Goal: Task Accomplishment & Management: Manage account settings

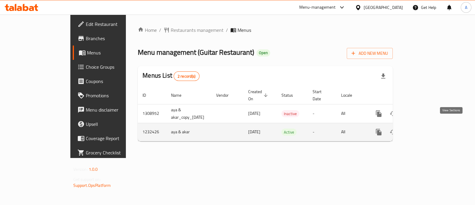
click at [425, 128] on icon "enhanced table" at bounding box center [421, 131] width 7 height 7
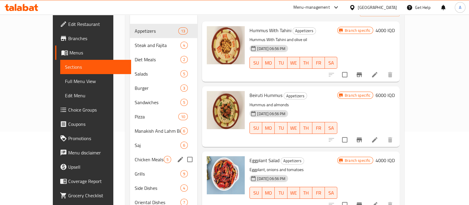
scroll to position [74, 0]
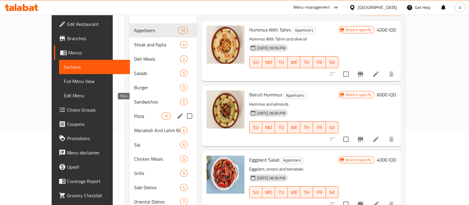
click at [134, 112] on span "Pizza" at bounding box center [148, 115] width 28 height 7
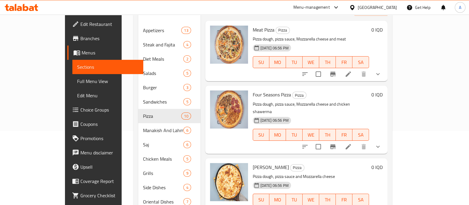
scroll to position [37, 0]
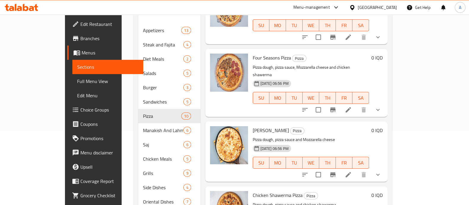
click at [357, 104] on li at bounding box center [348, 109] width 17 height 11
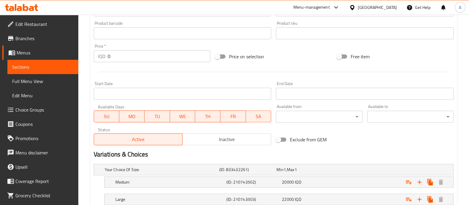
scroll to position [297, 0]
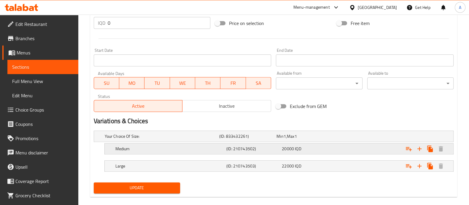
click at [228, 142] on div "Medium (ID: 210743502) 20000 IQD" at bounding box center [276, 135] width 344 height 13
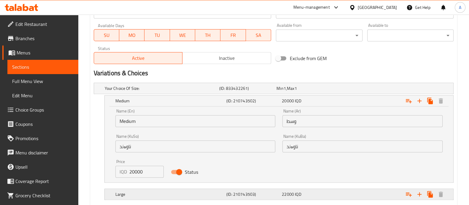
scroll to position [371, 0]
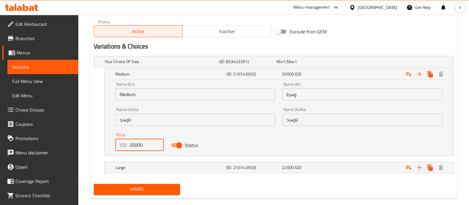
drag, startPoint x: 135, startPoint y: 145, endPoint x: 124, endPoint y: 145, distance: 11.0
click at [124, 145] on div "IQD 20000 Price" at bounding box center [140, 145] width 49 height 12
type input "15000"
click at [257, 68] on div "Large (ID: 210743503) 22000 IQD" at bounding box center [276, 61] width 344 height 13
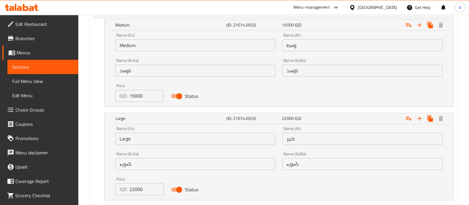
scroll to position [445, 0]
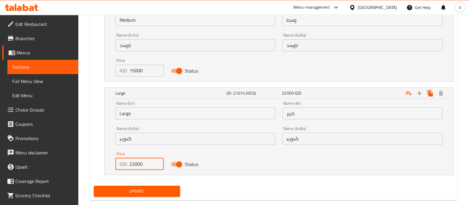
drag, startPoint x: 134, startPoint y: 164, endPoint x: 121, endPoint y: 165, distance: 12.5
click at [121, 165] on div "IQD 22000 Price" at bounding box center [140, 164] width 49 height 12
type input "20000"
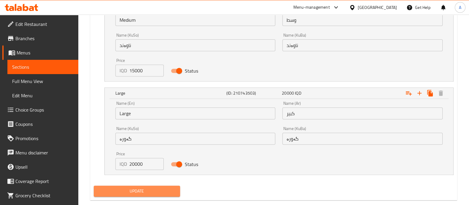
click at [138, 192] on span "Update" at bounding box center [137, 190] width 77 height 7
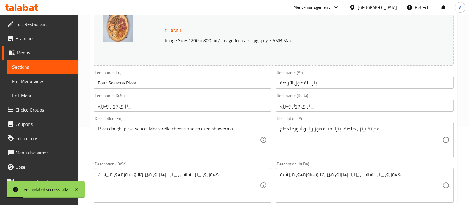
scroll to position [0, 0]
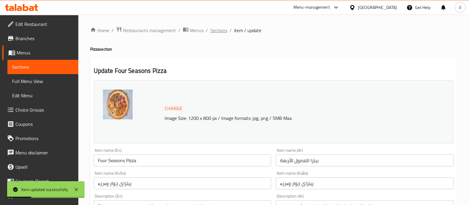
click at [217, 34] on span "Sections" at bounding box center [219, 30] width 17 height 7
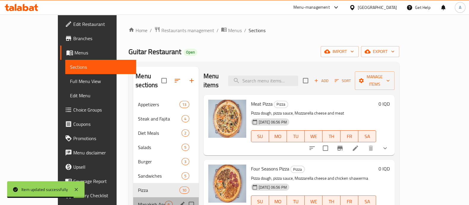
click at [134, 197] on div "Manakish And Lahm Bi Ajin 6" at bounding box center [165, 204] width 65 height 14
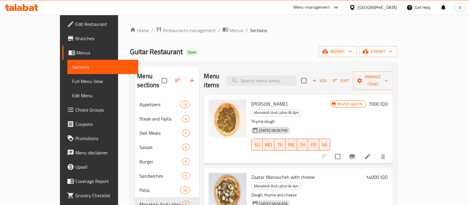
scroll to position [37, 0]
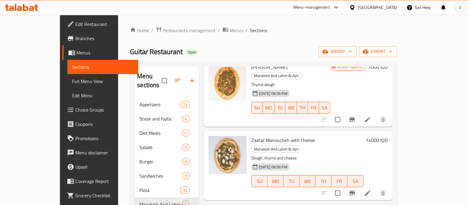
click at [388, 136] on h6 "14000 IQD" at bounding box center [377, 140] width 22 height 8
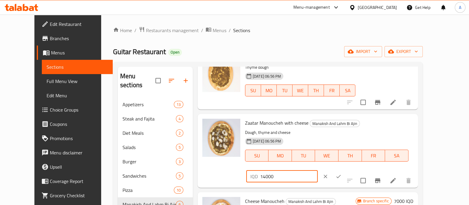
drag, startPoint x: 366, startPoint y: 128, endPoint x: 333, endPoint y: 130, distance: 33.3
click at [333, 130] on div "Zaatar Manoucheh with cheese Manakish And Lahm Bi Ajin Dough, thyme and cheese …" at bounding box center [329, 150] width 173 height 69
type input "8000"
click at [345, 170] on button "ok" at bounding box center [338, 176] width 13 height 13
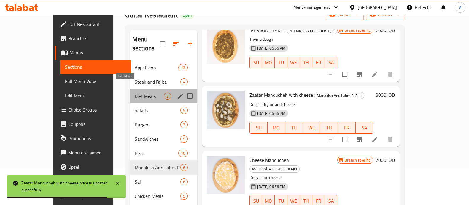
click at [135, 92] on span "Diet Meals" at bounding box center [149, 95] width 29 height 7
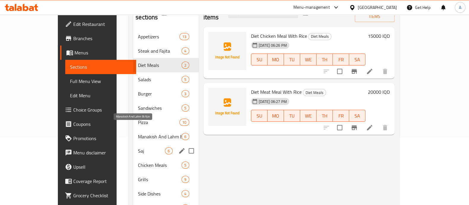
scroll to position [102, 0]
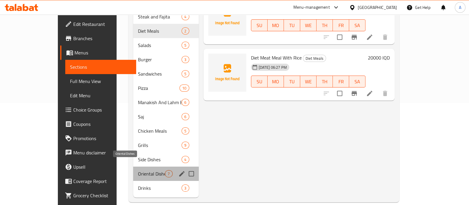
click at [138, 170] on span "Oriental Dishes" at bounding box center [151, 173] width 27 height 7
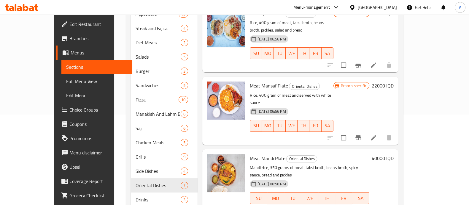
scroll to position [102, 0]
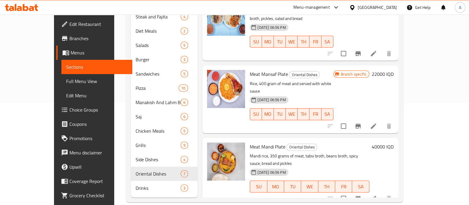
click at [394, 142] on h6 "40000 IQD" at bounding box center [383, 146] width 22 height 8
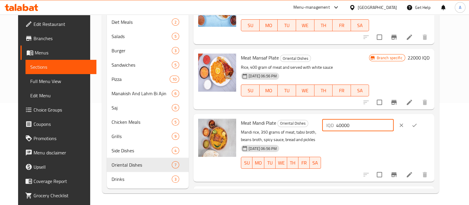
drag, startPoint x: 366, startPoint y: 126, endPoint x: 355, endPoint y: 126, distance: 11.0
click at [355, 126] on div "IQD 40000 ​" at bounding box center [358, 125] width 72 height 12
type input "25000"
click at [421, 126] on button "ok" at bounding box center [414, 124] width 13 height 13
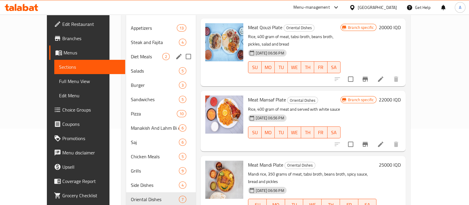
scroll to position [65, 0]
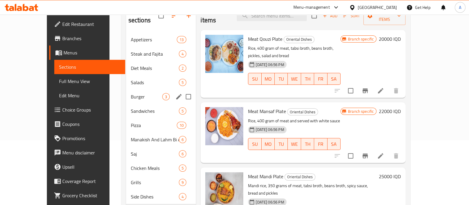
click at [126, 89] on div "Burger 3" at bounding box center [161, 96] width 70 height 14
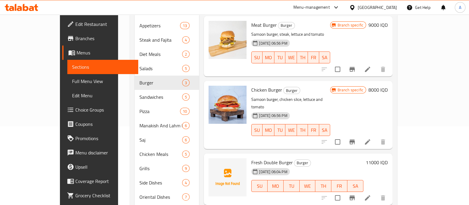
scroll to position [102, 0]
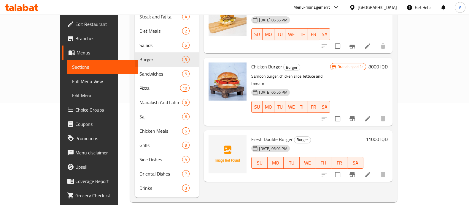
click at [388, 135] on h6 "11000 IQD" at bounding box center [377, 139] width 22 height 8
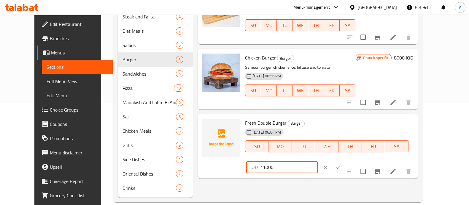
click at [318, 161] on input "11000" at bounding box center [289, 167] width 58 height 12
type input "15000"
click at [345, 160] on button "ok" at bounding box center [338, 166] width 13 height 13
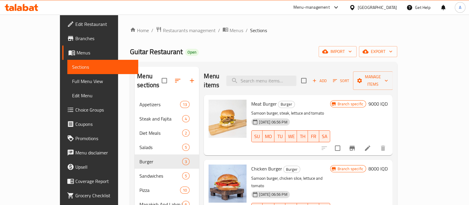
scroll to position [0, 0]
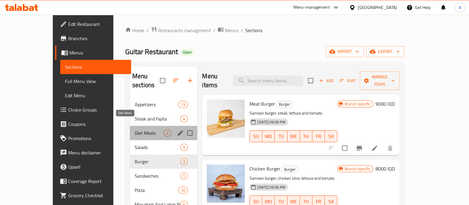
click at [135, 129] on span "Diet Meals" at bounding box center [149, 132] width 29 height 7
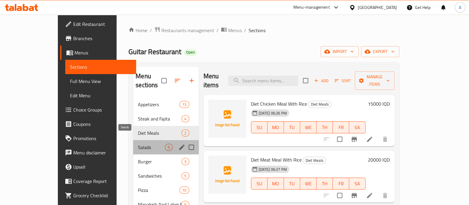
click at [138, 143] on span "Salads" at bounding box center [151, 146] width 27 height 7
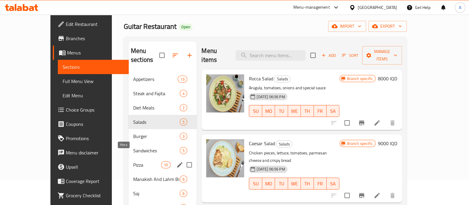
scroll to position [37, 0]
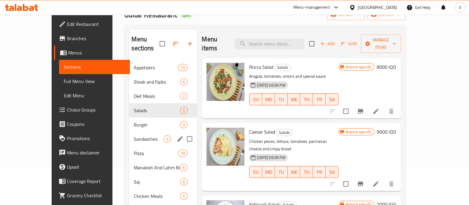
click at [129, 133] on div "Sandwiches 5" at bounding box center [163, 139] width 68 height 14
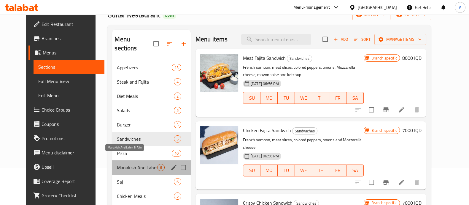
click at [120, 164] on span "Manakish And Lahm Bi Ajin" at bounding box center [137, 167] width 40 height 7
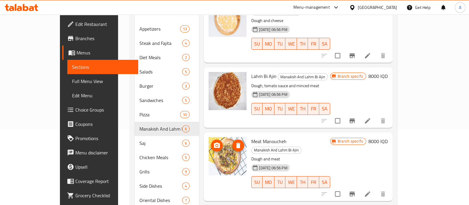
scroll to position [102, 0]
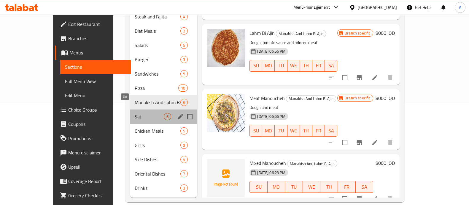
click at [135, 113] on span "Saj" at bounding box center [149, 116] width 29 height 7
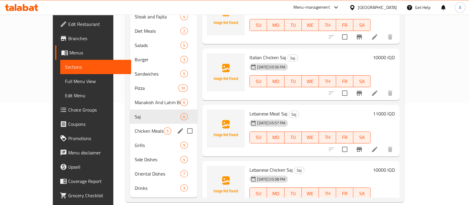
click at [137, 126] on div "Chicken Meals 5" at bounding box center [163, 131] width 67 height 14
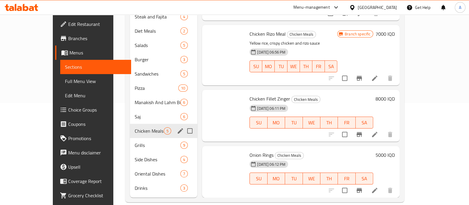
scroll to position [98, 0]
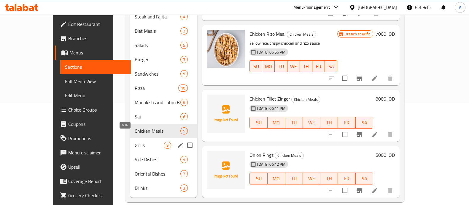
click at [135, 141] on span "Grills" at bounding box center [149, 144] width 29 height 7
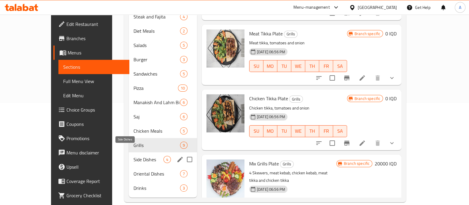
click at [134, 156] on span "Side Dishes" at bounding box center [149, 159] width 30 height 7
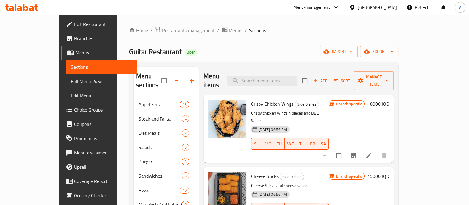
scroll to position [102, 0]
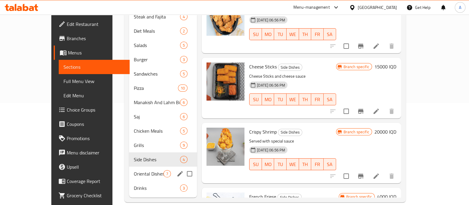
click at [134, 170] on span "Oriental Dishes" at bounding box center [149, 173] width 30 height 7
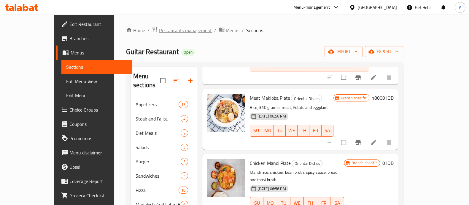
click at [170, 30] on span "Restaurants management" at bounding box center [185, 30] width 53 height 7
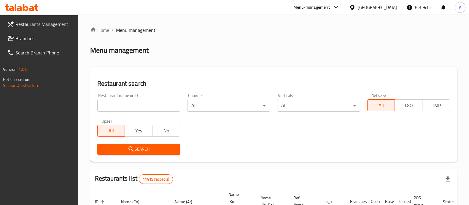
click at [144, 105] on input "search" at bounding box center [138, 105] width 83 height 12
type input "buzouk"
click at [138, 148] on span "Search" at bounding box center [138, 148] width 73 height 7
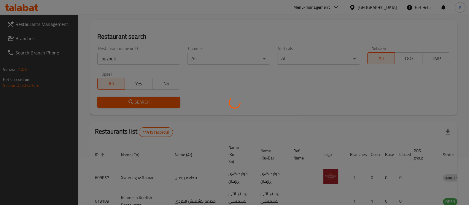
scroll to position [55, 0]
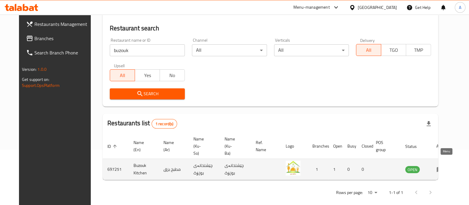
click at [444, 165] on icon "enhanced table" at bounding box center [440, 168] width 7 height 7
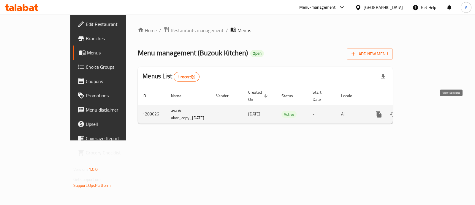
click at [425, 110] on icon "enhanced table" at bounding box center [421, 113] width 7 height 7
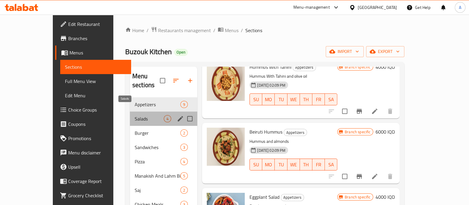
click at [135, 115] on span "Salads" at bounding box center [149, 118] width 29 height 7
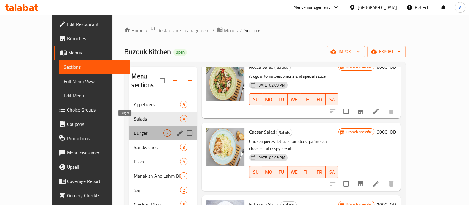
click at [134, 129] on span "Burger" at bounding box center [149, 132] width 30 height 7
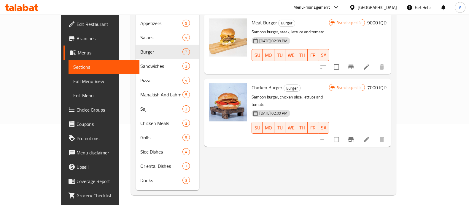
scroll to position [83, 0]
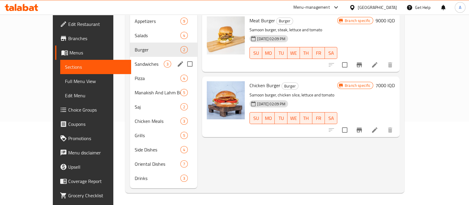
click at [135, 60] on span "Sandwiches" at bounding box center [149, 63] width 29 height 7
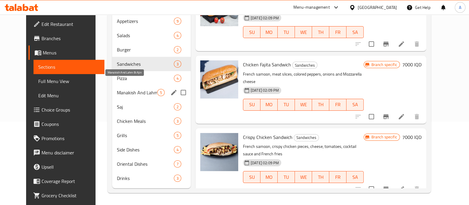
click at [131, 89] on span "Manakish And Lahm Bi Ajin" at bounding box center [137, 92] width 40 height 7
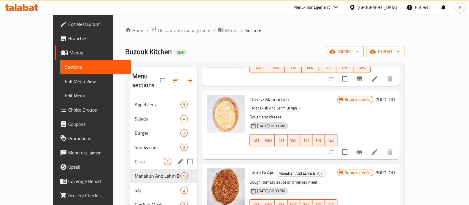
click at [130, 154] on div "Pizza 4" at bounding box center [163, 161] width 67 height 14
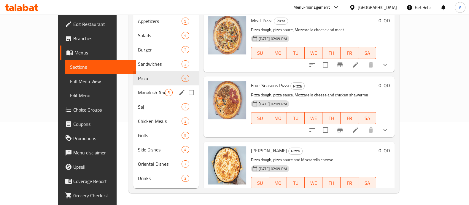
click at [138, 89] on span "Manakish And Lahm Bi Ajin" at bounding box center [151, 92] width 27 height 7
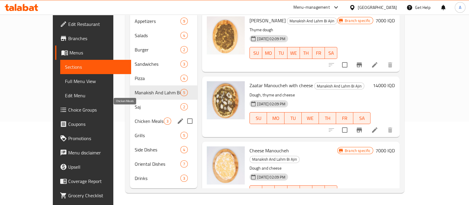
click at [135, 117] on span "Chicken Meals" at bounding box center [149, 120] width 29 height 7
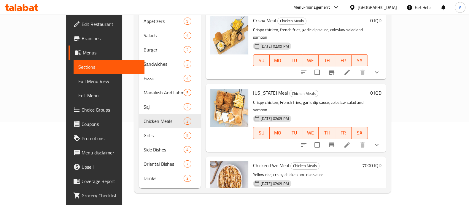
click at [382, 161] on h6 "7000 IQD" at bounding box center [372, 165] width 19 height 8
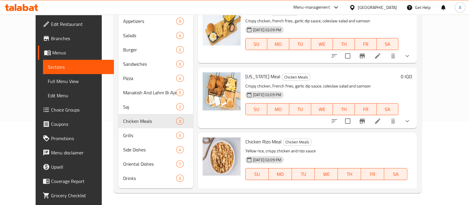
drag, startPoint x: 363, startPoint y: 145, endPoint x: 354, endPoint y: 146, distance: 9.1
click at [318, 189] on div "IQD 7000 ​" at bounding box center [283, 195] width 72 height 12
type input "8000"
click at [342, 192] on icon "ok" at bounding box center [339, 195] width 6 height 6
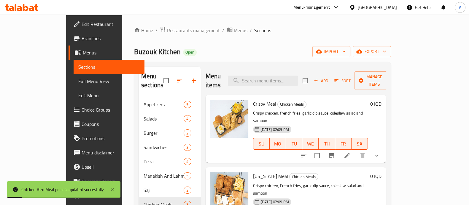
drag, startPoint x: 193, startPoint y: 27, endPoint x: 193, endPoint y: 41, distance: 14.3
click at [234, 27] on span "Menus" at bounding box center [241, 30] width 14 height 7
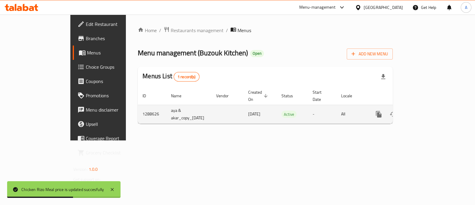
click at [425, 110] on icon "enhanced table" at bounding box center [421, 113] width 7 height 7
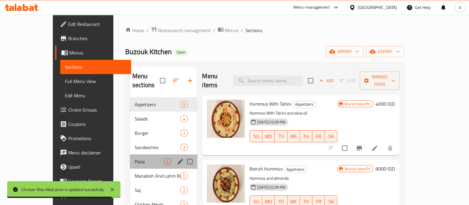
click at [130, 154] on div "Pizza 4" at bounding box center [163, 161] width 67 height 14
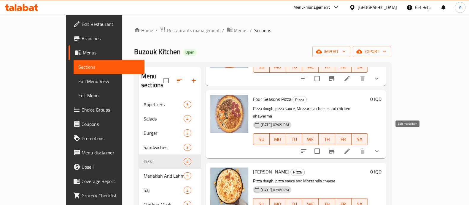
click at [350, 148] on icon at bounding box center [347, 150] width 5 height 5
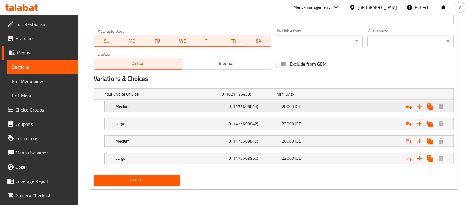
click at [266, 97] on h5 "(ID: 1475608841)" at bounding box center [246, 94] width 55 height 6
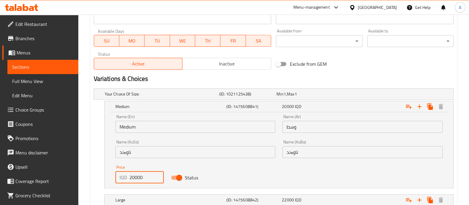
drag, startPoint x: 134, startPoint y: 177, endPoint x: 127, endPoint y: 179, distance: 7.0
click at [127, 179] on div "IQD 20000 Price" at bounding box center [140, 177] width 49 height 12
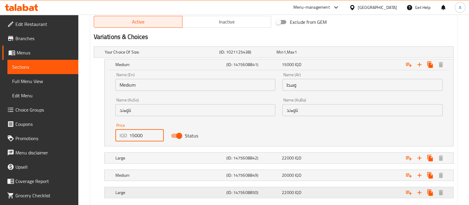
scroll to position [415, 0]
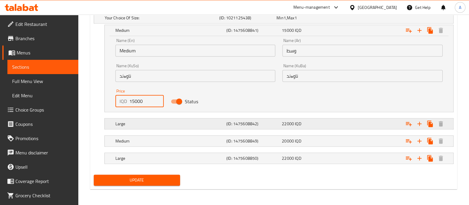
type input "15000"
click at [237, 21] on h5 "(ID: 1475608842)" at bounding box center [246, 18] width 55 height 6
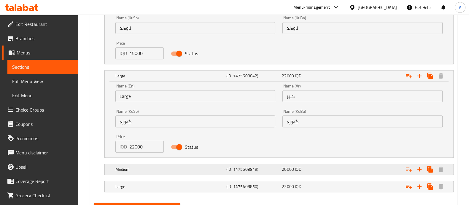
scroll to position [489, 0]
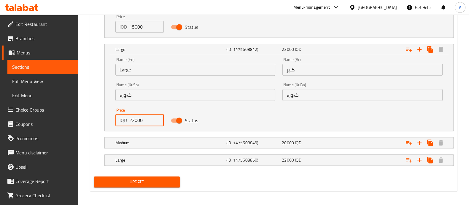
drag, startPoint x: 133, startPoint y: 121, endPoint x: 126, endPoint y: 121, distance: 7.1
click at [126, 121] on div "IQD 22000 Price" at bounding box center [140, 120] width 49 height 12
type input "20000"
click at [143, 181] on span "Update" at bounding box center [137, 181] width 77 height 7
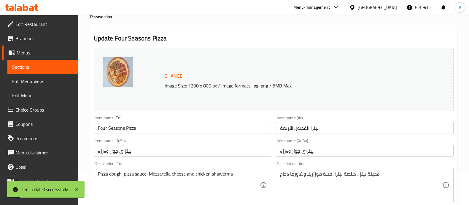
scroll to position [0, 0]
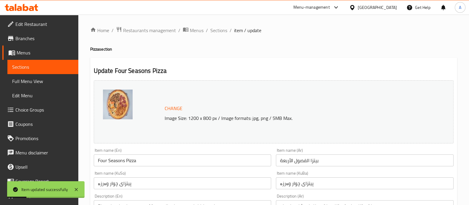
drag, startPoint x: 216, startPoint y: 33, endPoint x: 211, endPoint y: 38, distance: 6.9
click at [216, 33] on span "Sections" at bounding box center [219, 30] width 17 height 7
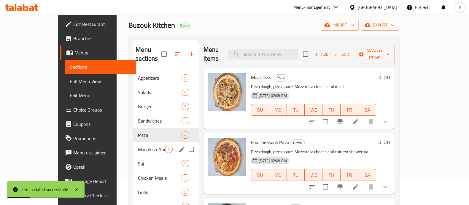
scroll to position [74, 0]
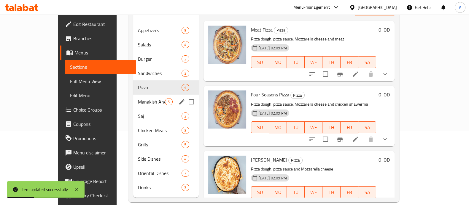
click at [133, 94] on div "Manakish And Lahm Bi Ajin 5" at bounding box center [165, 101] width 65 height 14
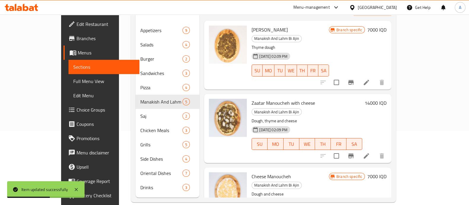
click at [387, 99] on h6 "14000 IQD" at bounding box center [376, 103] width 22 height 8
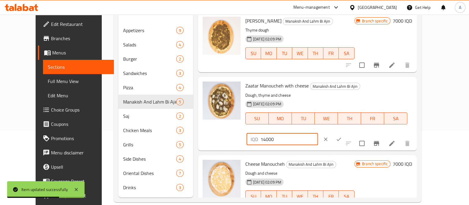
drag, startPoint x: 364, startPoint y: 87, endPoint x: 345, endPoint y: 93, distance: 20.0
click at [345, 132] on div "IQD 14000 ​" at bounding box center [300, 138] width 109 height 13
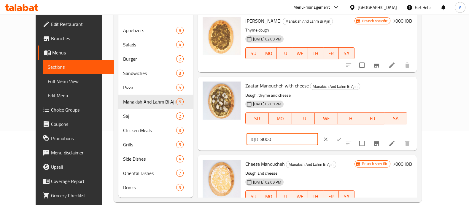
type input "8000"
click at [342, 136] on icon "ok" at bounding box center [339, 139] width 6 height 6
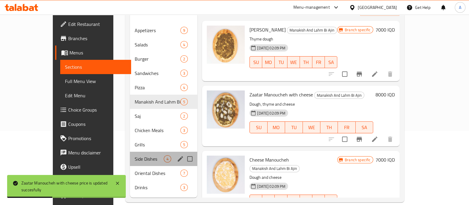
click at [130, 155] on div "Side Dishes 4" at bounding box center [163, 158] width 67 height 14
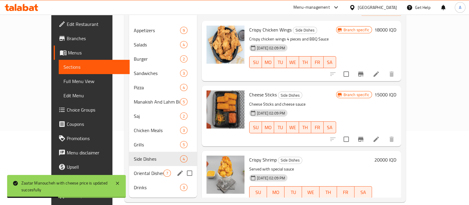
click at [129, 166] on div "Oriental Dishes 7" at bounding box center [163, 173] width 68 height 14
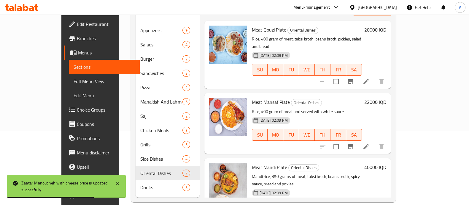
click at [387, 163] on h6 "40000 IQD" at bounding box center [376, 167] width 22 height 8
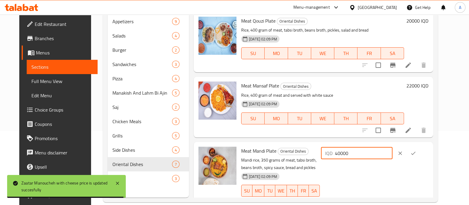
drag, startPoint x: 365, startPoint y: 155, endPoint x: 344, endPoint y: 158, distance: 21.3
click at [344, 158] on div "Meat Mandi Plate Oriental Dishes [PERSON_NAME], 350 grams of meat, tabsi broth,…" at bounding box center [335, 175] width 192 height 63
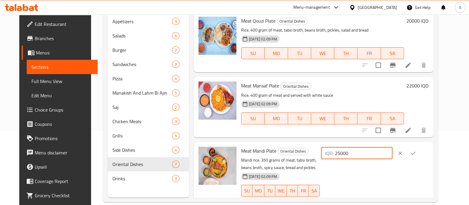
type input "25000"
click at [420, 154] on button "ok" at bounding box center [413, 152] width 13 height 13
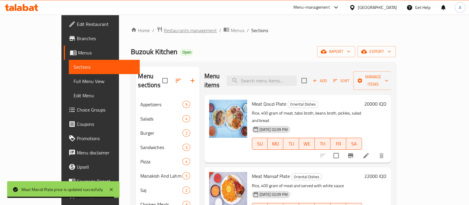
click at [164, 30] on span "Restaurants management" at bounding box center [190, 30] width 53 height 7
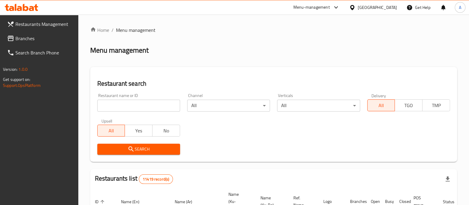
click at [148, 113] on div "Restaurant name or ID Restaurant name or ID" at bounding box center [139, 102] width 90 height 25
click at [148, 108] on input "search" at bounding box center [138, 105] width 83 height 12
type input "Guitar"
click at [141, 149] on span "Search" at bounding box center [138, 148] width 73 height 7
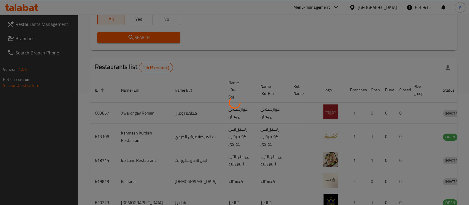
scroll to position [55, 0]
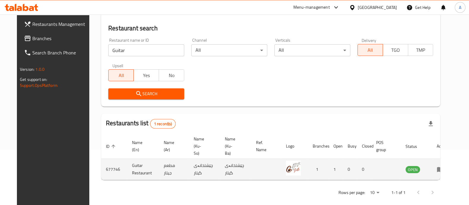
click at [444, 167] on icon "enhanced table" at bounding box center [440, 169] width 7 height 5
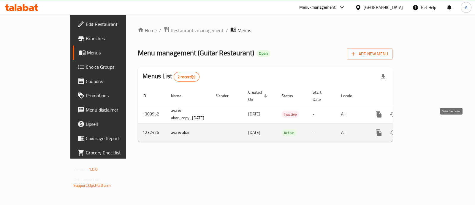
click at [425, 129] on icon "enhanced table" at bounding box center [421, 132] width 7 height 7
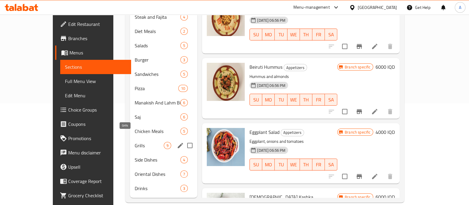
scroll to position [102, 0]
click at [130, 99] on div "Manakish And Lahm Bi Ajin 6" at bounding box center [163, 102] width 67 height 14
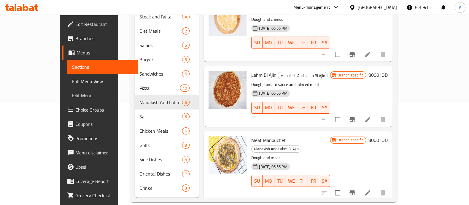
scroll to position [172, 0]
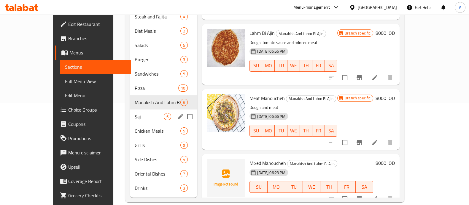
click at [130, 109] on div "Saj 6" at bounding box center [163, 116] width 67 height 14
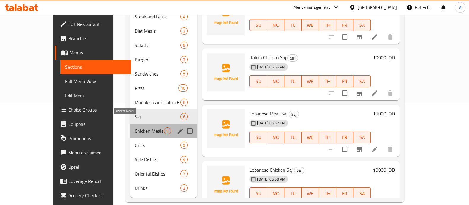
click at [135, 127] on span "Chicken Meals" at bounding box center [149, 130] width 29 height 7
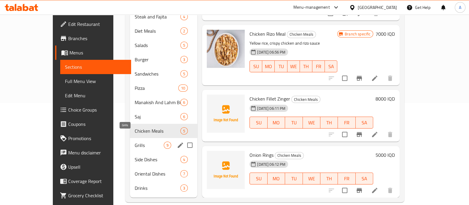
click at [135, 141] on span "Grills" at bounding box center [149, 144] width 29 height 7
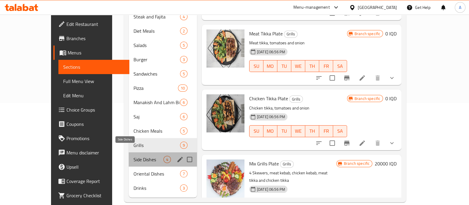
click at [147, 156] on span "Side Dishes" at bounding box center [149, 159] width 30 height 7
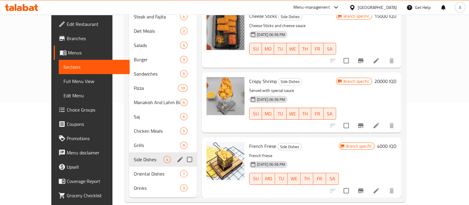
click at [130, 156] on div "Side Dishes 4" at bounding box center [163, 159] width 68 height 14
click at [134, 170] on span "Oriental Dishes" at bounding box center [149, 173] width 30 height 7
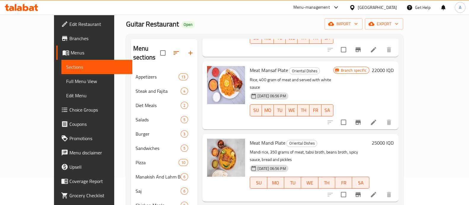
scroll to position [111, 0]
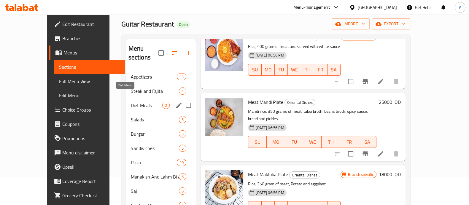
click at [131, 102] on span "Diet Meals" at bounding box center [146, 105] width 31 height 7
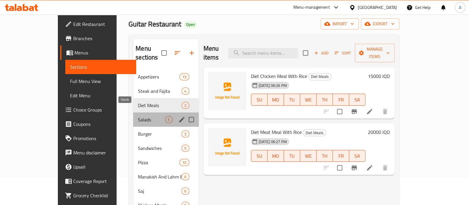
click at [138, 116] on span "Salads" at bounding box center [151, 119] width 27 height 7
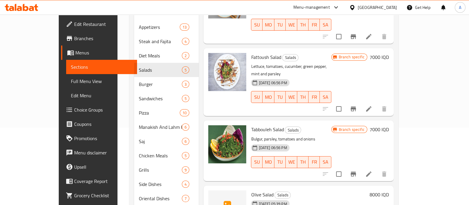
scroll to position [102, 0]
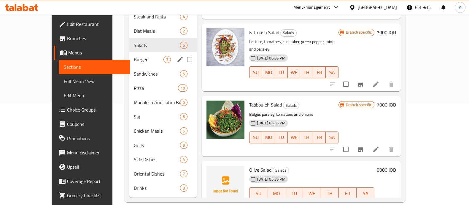
click at [129, 54] on div "Burger 3" at bounding box center [163, 59] width 68 height 14
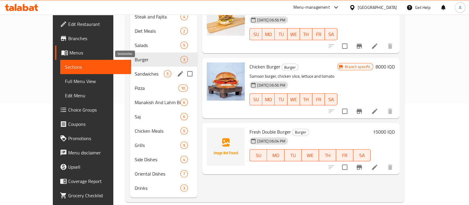
click at [135, 70] on span "Sandwiches" at bounding box center [149, 73] width 29 height 7
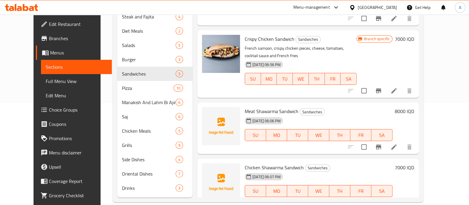
scroll to position [113, 0]
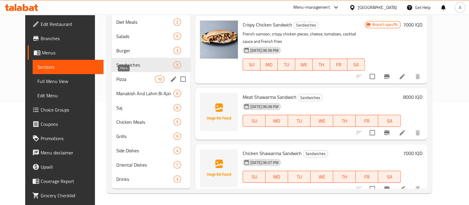
click at [117, 80] on span "Pizza" at bounding box center [135, 78] width 39 height 7
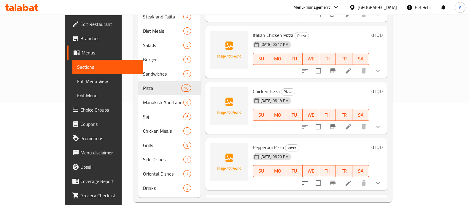
scroll to position [387, 0]
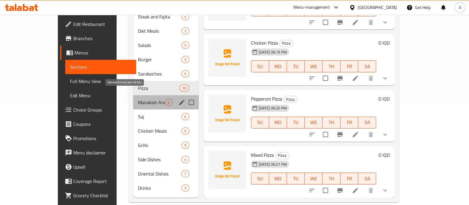
click at [138, 99] on span "Manakish And Lahm Bi Ajin" at bounding box center [151, 102] width 27 height 7
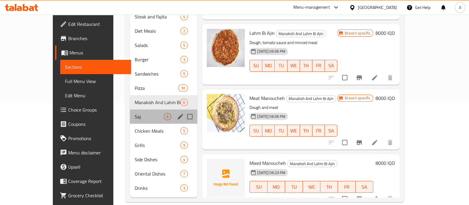
click at [132, 111] on div "Saj 6" at bounding box center [163, 116] width 67 height 14
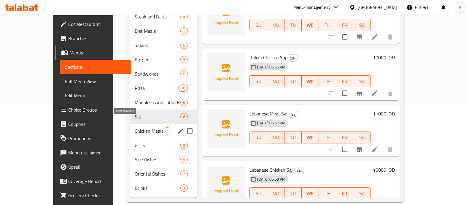
click at [135, 127] on span "Chicken Meals" at bounding box center [149, 130] width 29 height 7
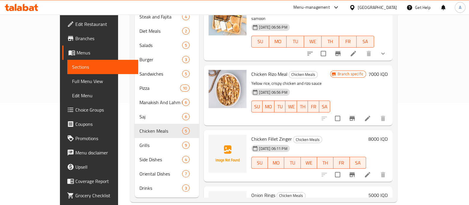
scroll to position [61, 0]
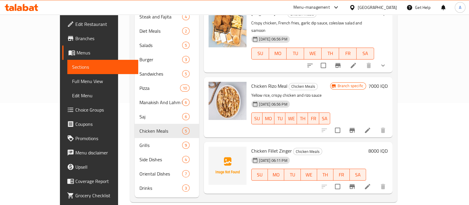
click at [388, 82] on h6 "7000 IQD" at bounding box center [378, 86] width 19 height 8
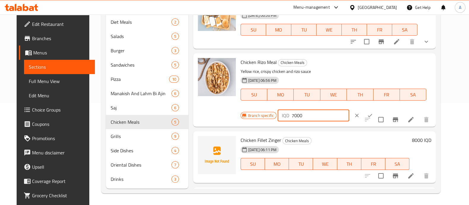
click at [292, 115] on input "7000" at bounding box center [321, 115] width 58 height 12
type input "8000"
click at [367, 115] on icon "ok" at bounding box center [370, 115] width 6 height 6
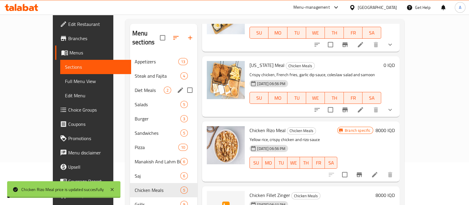
scroll to position [0, 0]
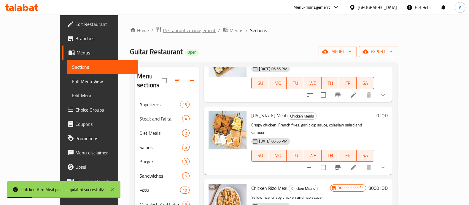
click at [173, 29] on span "Restaurants management" at bounding box center [189, 30] width 53 height 7
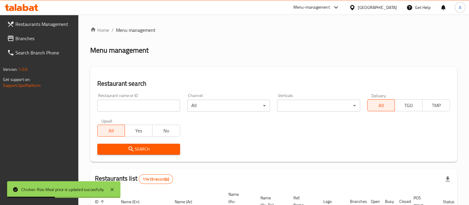
click at [141, 106] on input "search" at bounding box center [138, 105] width 83 height 12
type input "[PERSON_NAME] Kitchen"
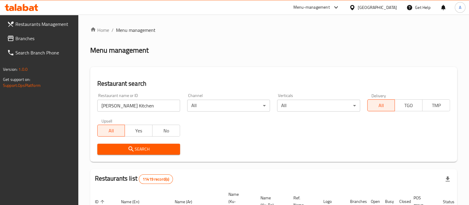
click at [39, 39] on span "Branches" at bounding box center [44, 38] width 58 height 7
